Goal: Task Accomplishment & Management: Manage account settings

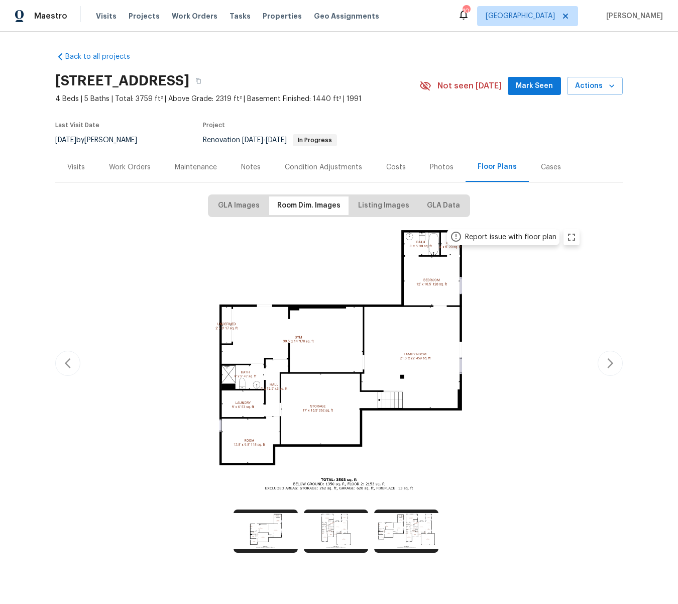
scroll to position [14, 0]
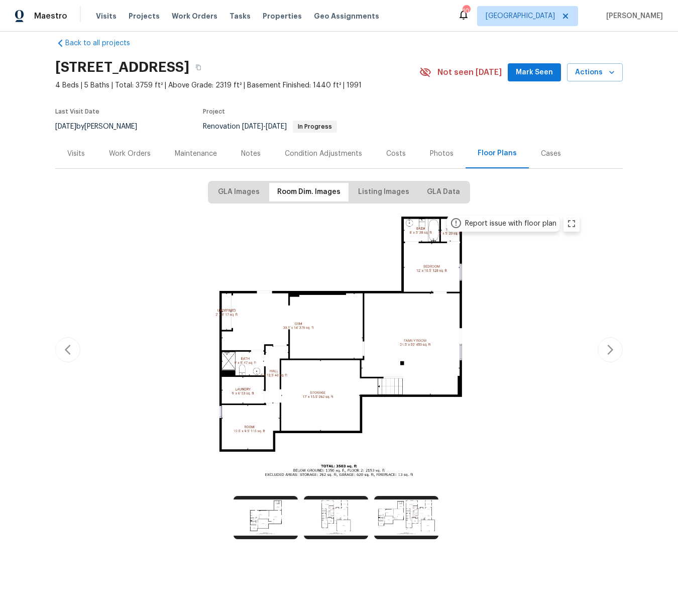
click at [103, 16] on span "Visits" at bounding box center [106, 16] width 21 height 10
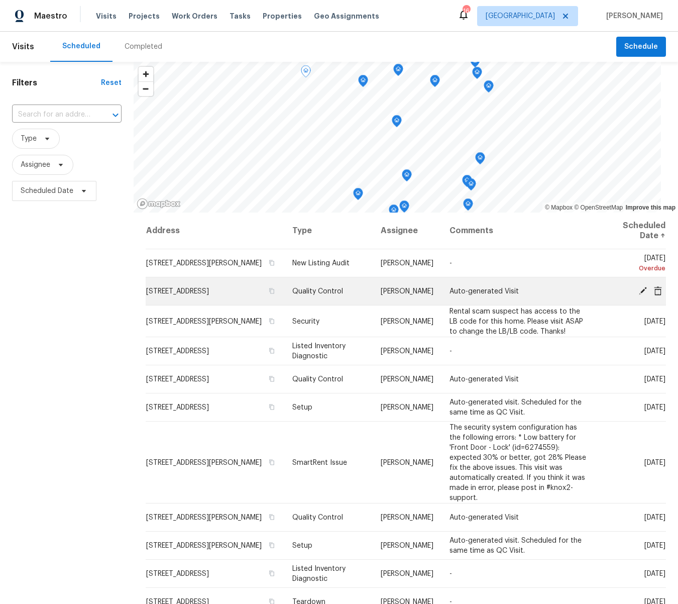
click at [643, 293] on icon at bounding box center [643, 290] width 9 height 9
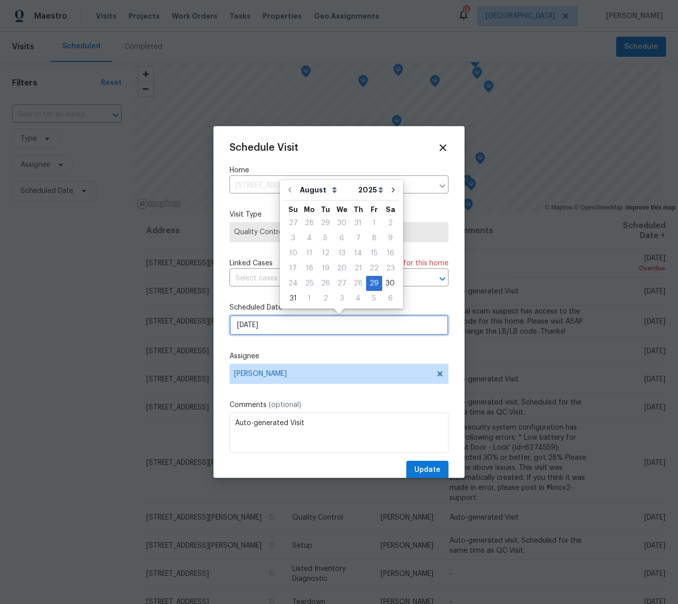
click at [274, 320] on input "[DATE]" at bounding box center [339, 325] width 219 height 20
click at [324, 296] on div "2" at bounding box center [326, 298] width 16 height 14
type input "[DATE]"
select select "8"
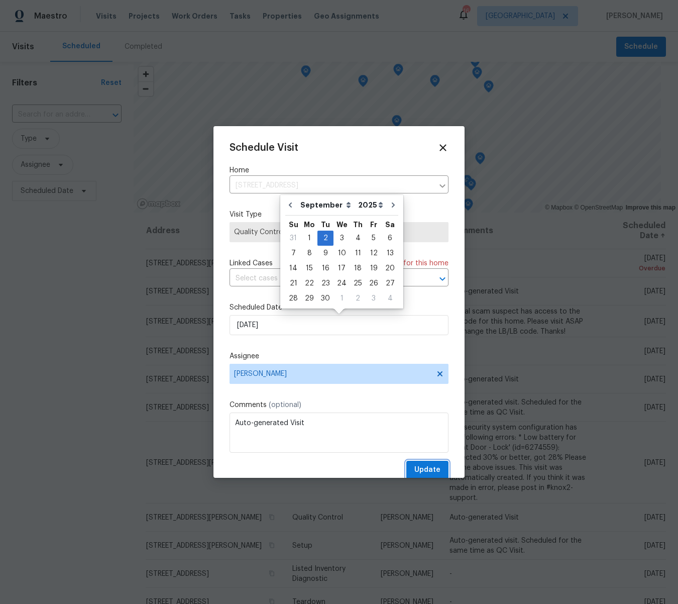
click at [430, 471] on span "Update" at bounding box center [428, 470] width 26 height 13
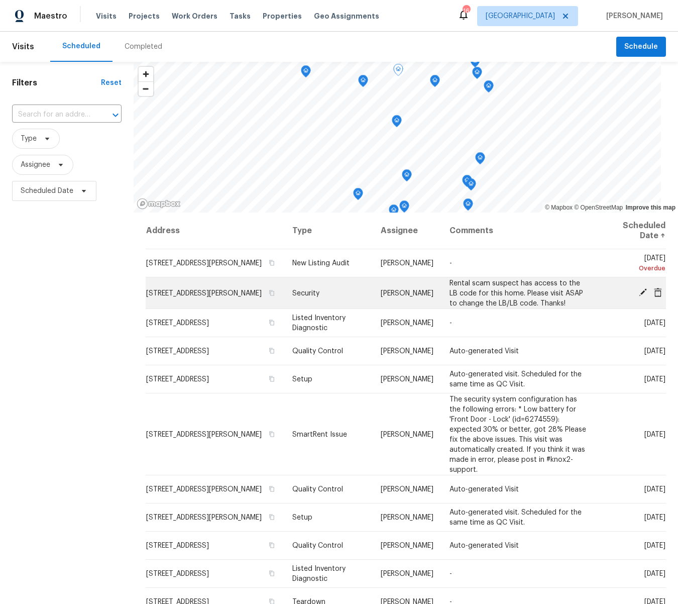
click at [642, 291] on icon at bounding box center [643, 292] width 9 height 9
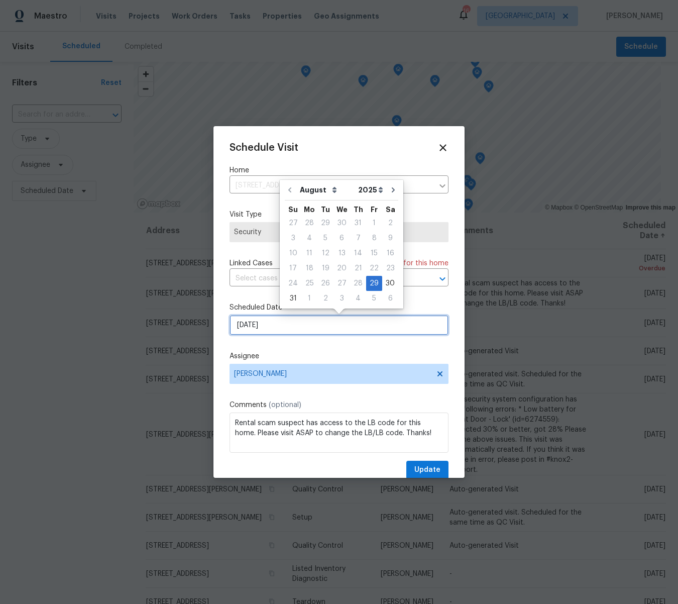
click at [274, 332] on input "[DATE]" at bounding box center [339, 325] width 219 height 20
click at [319, 298] on div "2" at bounding box center [326, 298] width 16 height 14
type input "[DATE]"
select select "8"
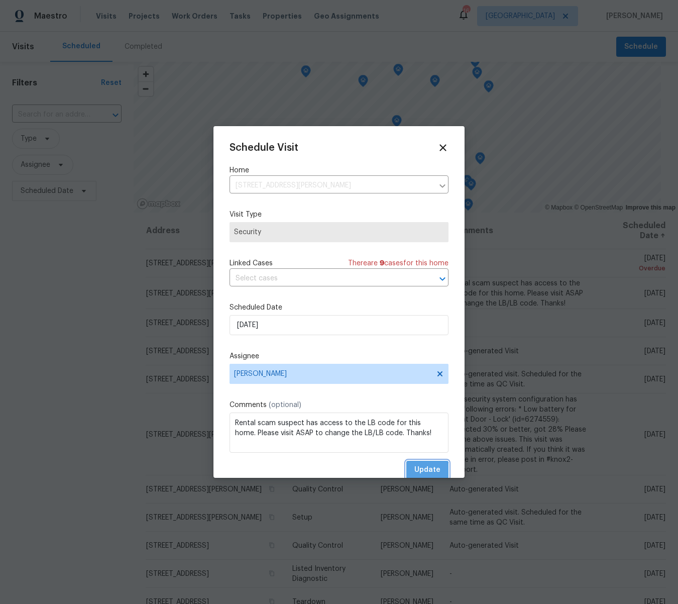
click at [424, 471] on span "Update" at bounding box center [428, 470] width 26 height 13
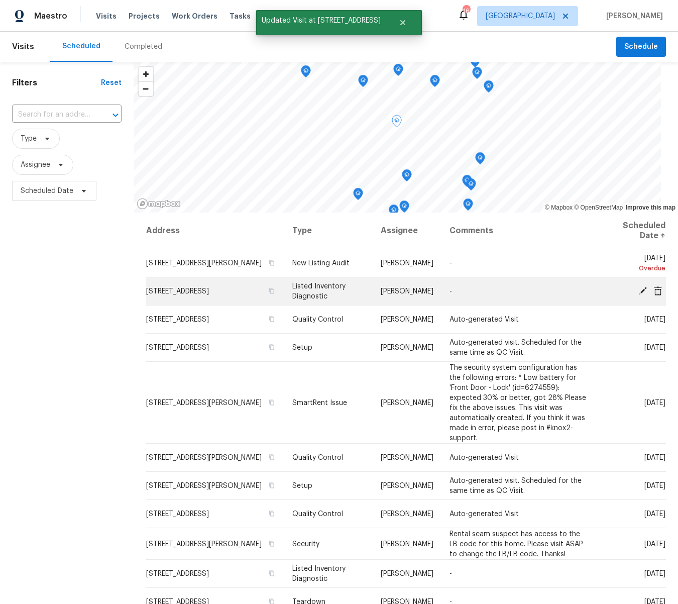
click at [642, 291] on icon at bounding box center [643, 290] width 8 height 8
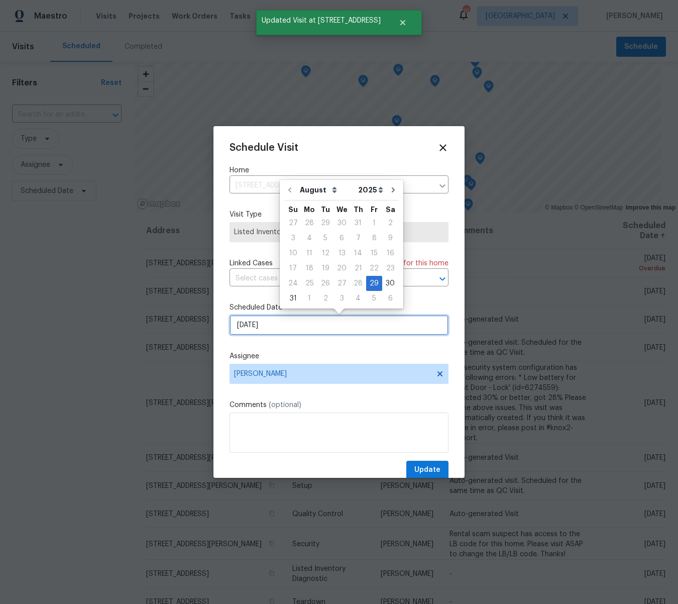
click at [278, 325] on input "[DATE]" at bounding box center [339, 325] width 219 height 20
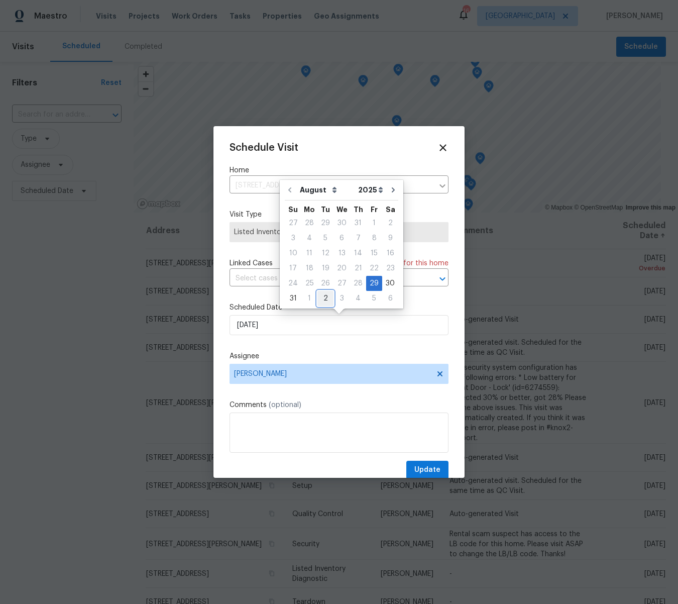
click at [324, 298] on div "2" at bounding box center [326, 298] width 16 height 14
type input "[DATE]"
select select "8"
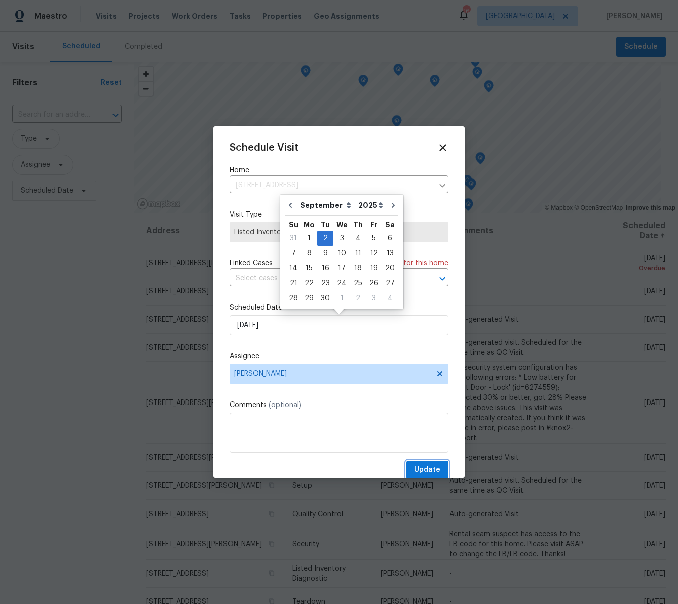
click at [432, 466] on span "Update" at bounding box center [428, 470] width 26 height 13
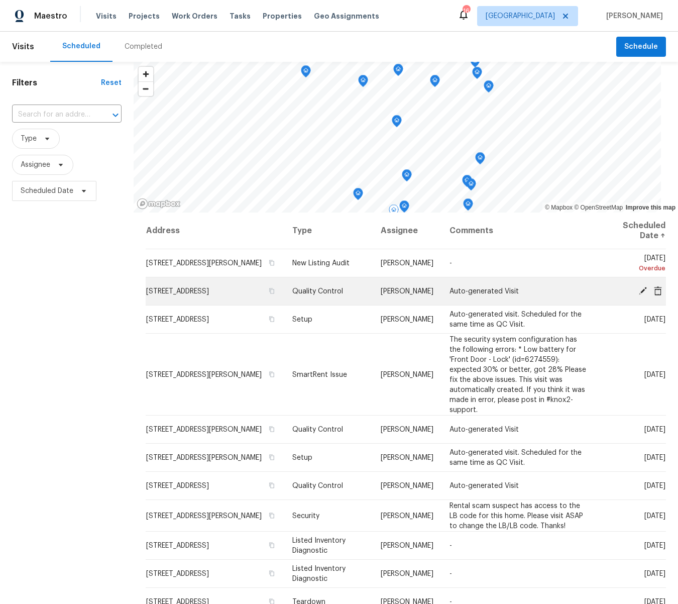
click at [644, 291] on icon at bounding box center [643, 290] width 8 height 8
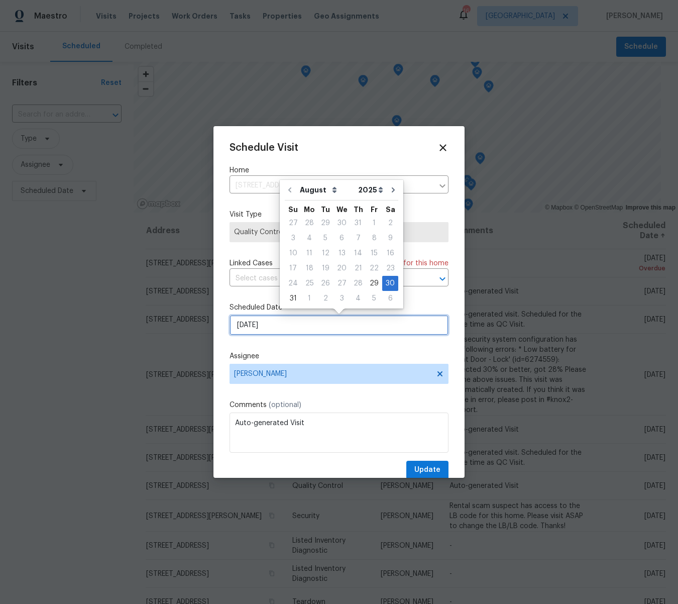
click at [270, 329] on input "[DATE]" at bounding box center [339, 325] width 219 height 20
click at [322, 296] on div "2" at bounding box center [326, 298] width 16 height 14
type input "[DATE]"
select select "8"
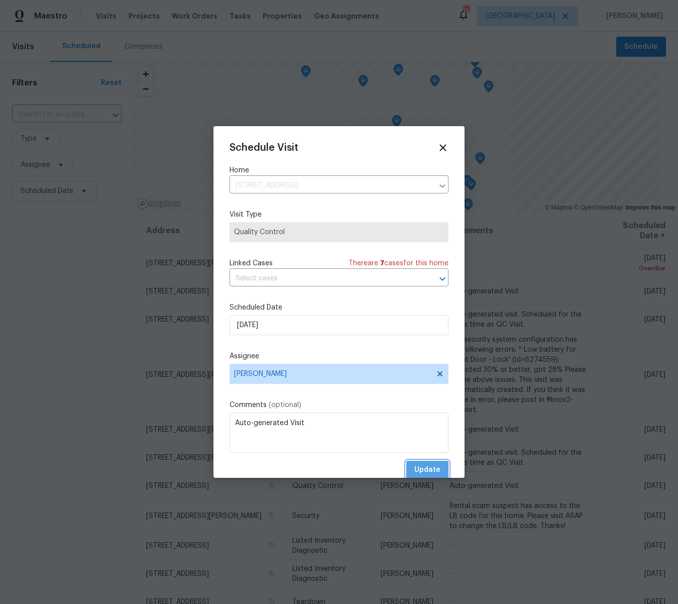
click at [433, 466] on span "Update" at bounding box center [428, 470] width 26 height 13
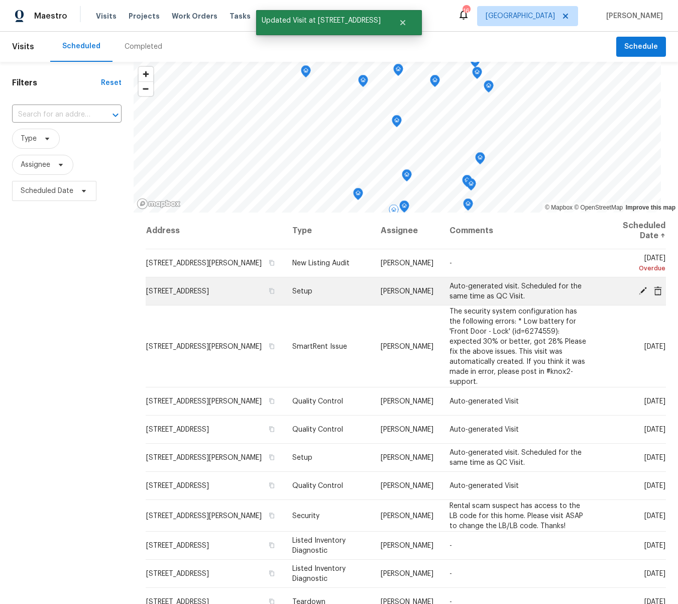
click at [644, 287] on icon at bounding box center [643, 290] width 9 height 9
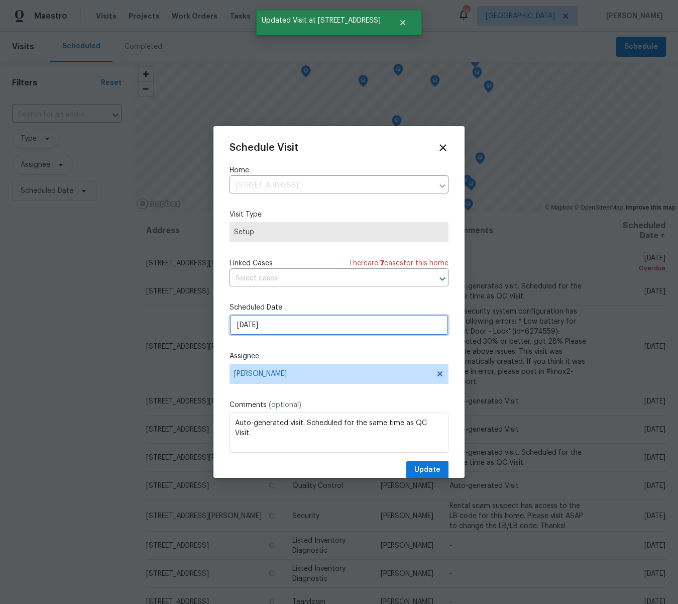
click at [276, 328] on input "[DATE]" at bounding box center [339, 325] width 219 height 20
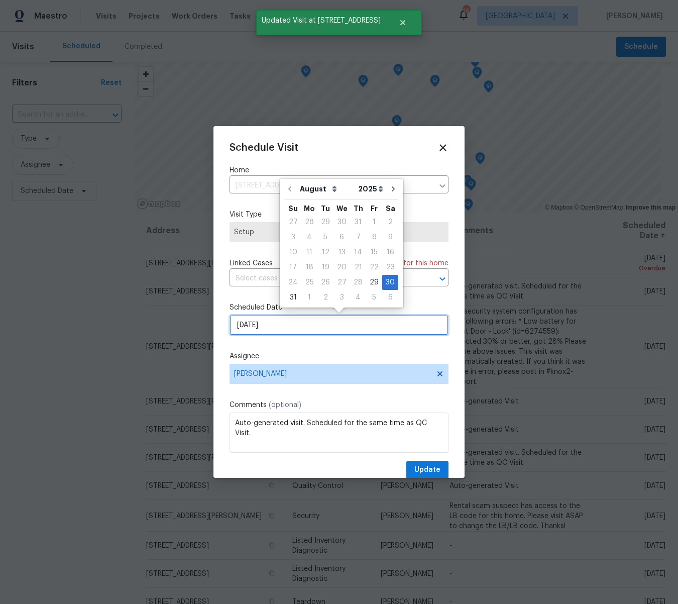
scroll to position [1, 0]
click at [325, 296] on div "2" at bounding box center [326, 297] width 16 height 14
type input "[DATE]"
select select "8"
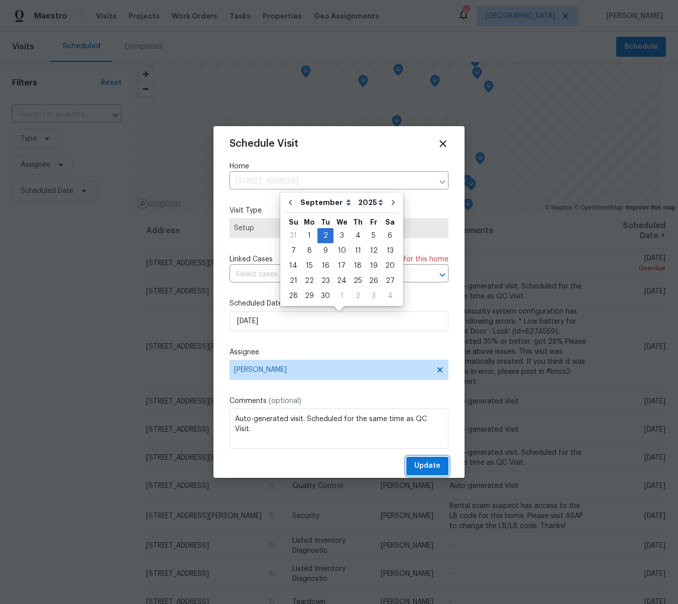
click at [428, 468] on span "Update" at bounding box center [428, 466] width 26 height 13
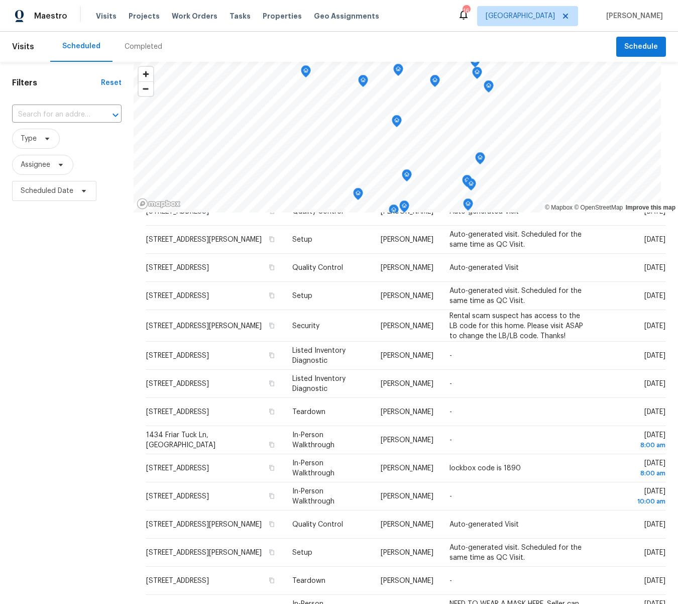
scroll to position [1, 0]
